Goal: Communication & Community: Answer question/provide support

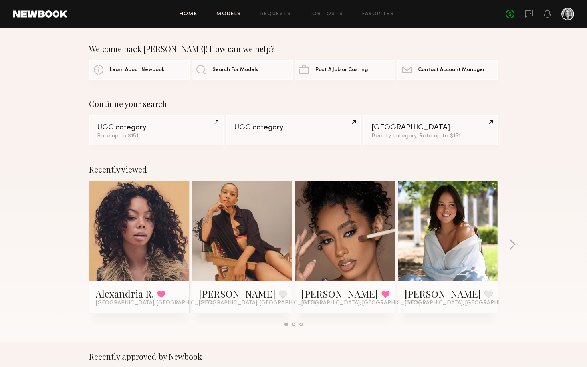
click at [236, 14] on link "Models" at bounding box center [228, 14] width 24 height 5
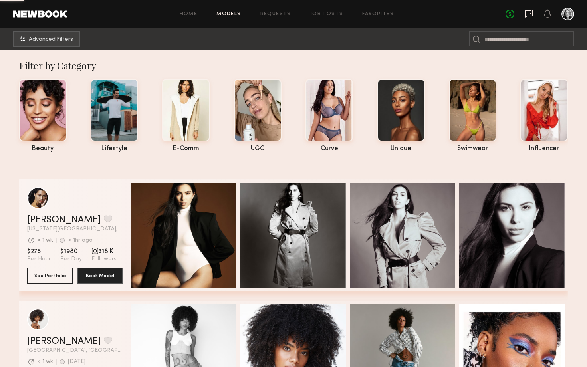
click at [528, 17] on icon at bounding box center [529, 13] width 9 height 9
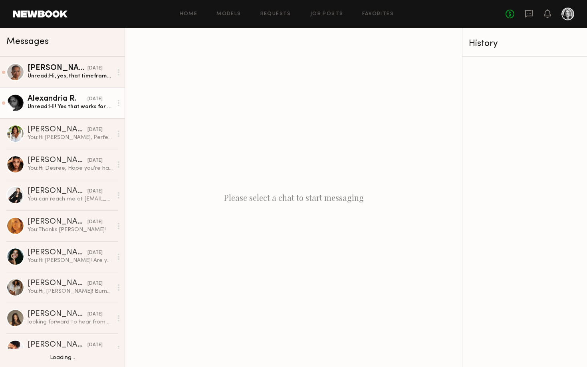
click at [67, 112] on link "Alexandria R. [DATE] Unread: Hi! Yes that works for me :) my email is [EMAIL_AD…" at bounding box center [62, 102] width 125 height 31
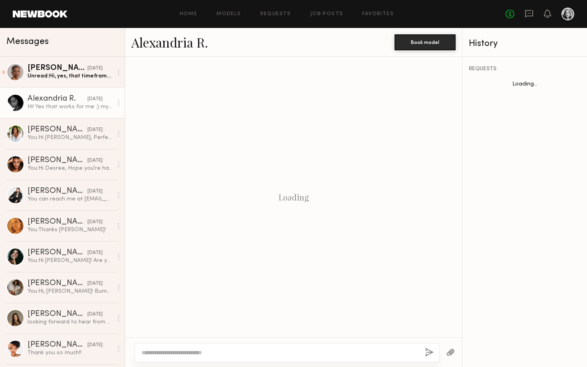
scroll to position [856, 0]
click at [215, 349] on textarea at bounding box center [279, 353] width 277 height 8
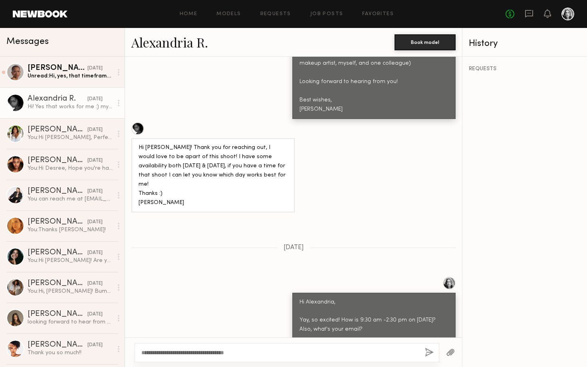
type textarea "**********"
click at [431, 353] on button "button" at bounding box center [429, 353] width 9 height 10
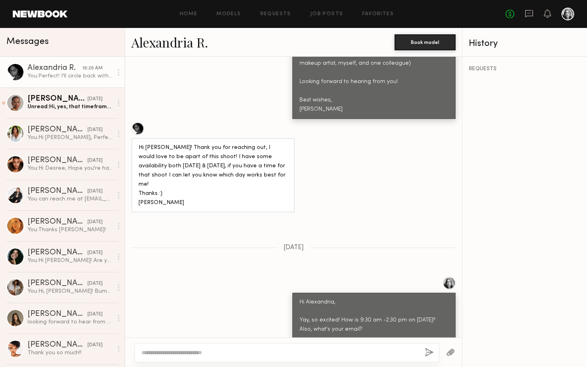
scroll to position [1016, 0]
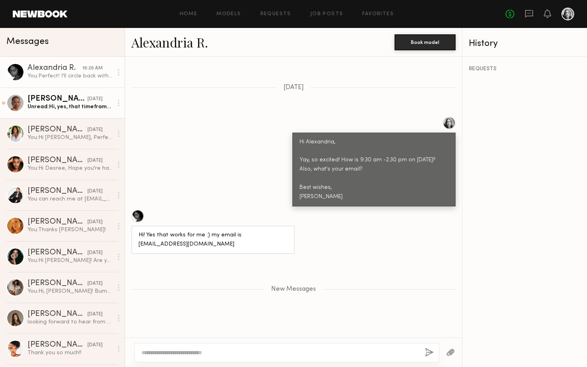
click at [63, 103] on div "Unread: Hi, yes, that timeframe can work. My email is [EMAIL_ADDRESS][PERSON_NA…" at bounding box center [70, 107] width 85 height 8
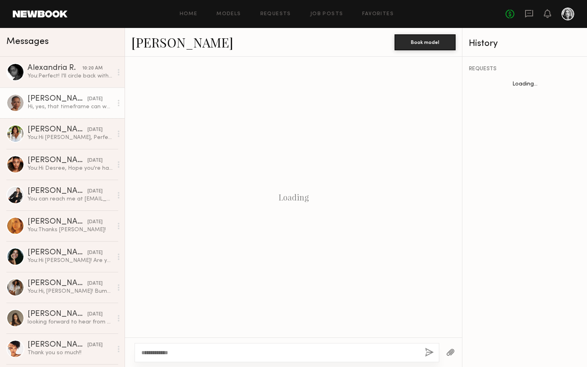
scroll to position [494, 0]
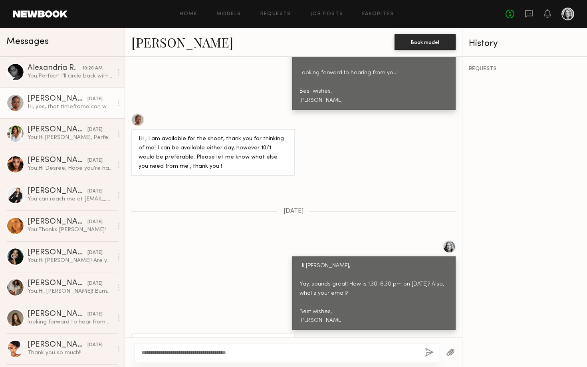
type textarea "**********"
click at [431, 353] on button "button" at bounding box center [429, 353] width 9 height 10
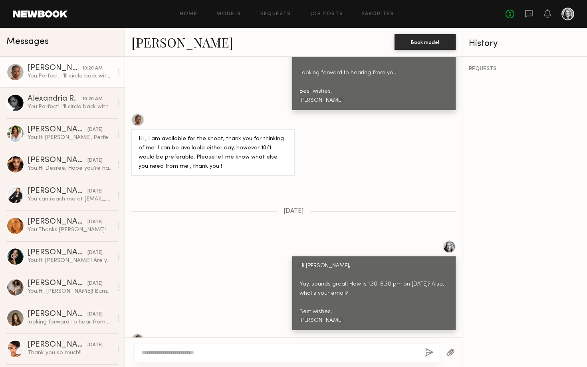
scroll to position [654, 0]
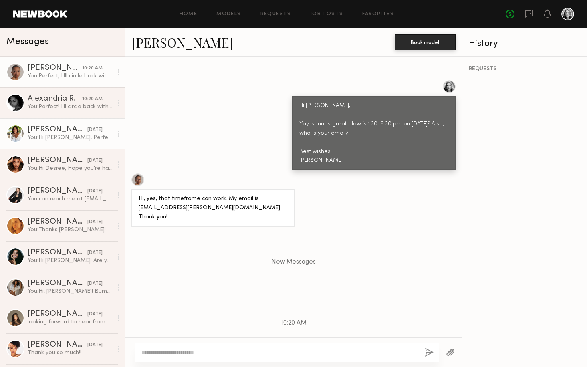
click at [77, 143] on link "[PERSON_NAME] [DATE] You: Hi [PERSON_NAME], Perfect, thank you so much! Best wi…" at bounding box center [62, 133] width 125 height 31
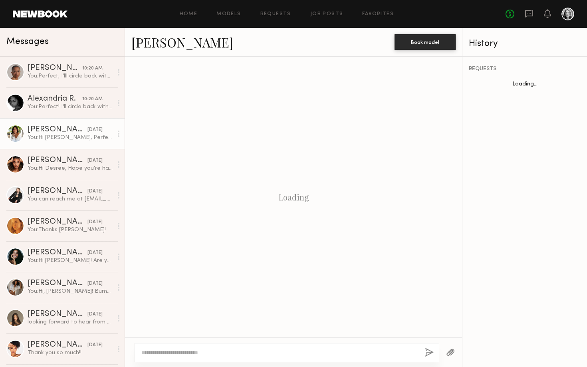
click at [250, 353] on textarea at bounding box center [279, 353] width 277 height 8
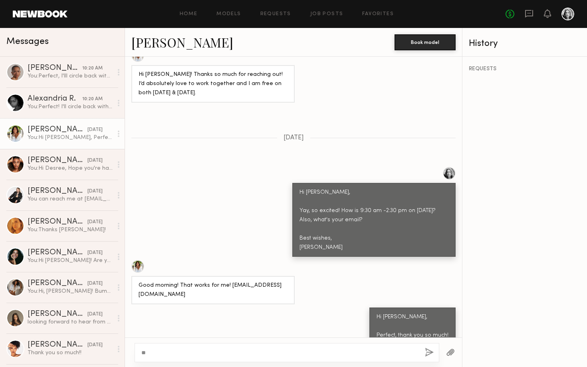
type textarea "*"
type textarea "**********"
click at [431, 353] on button "button" at bounding box center [429, 353] width 9 height 10
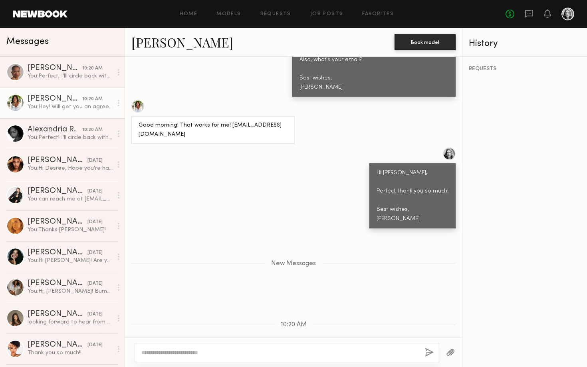
scroll to position [0, 0]
